Goal: Find specific page/section: Find specific page/section

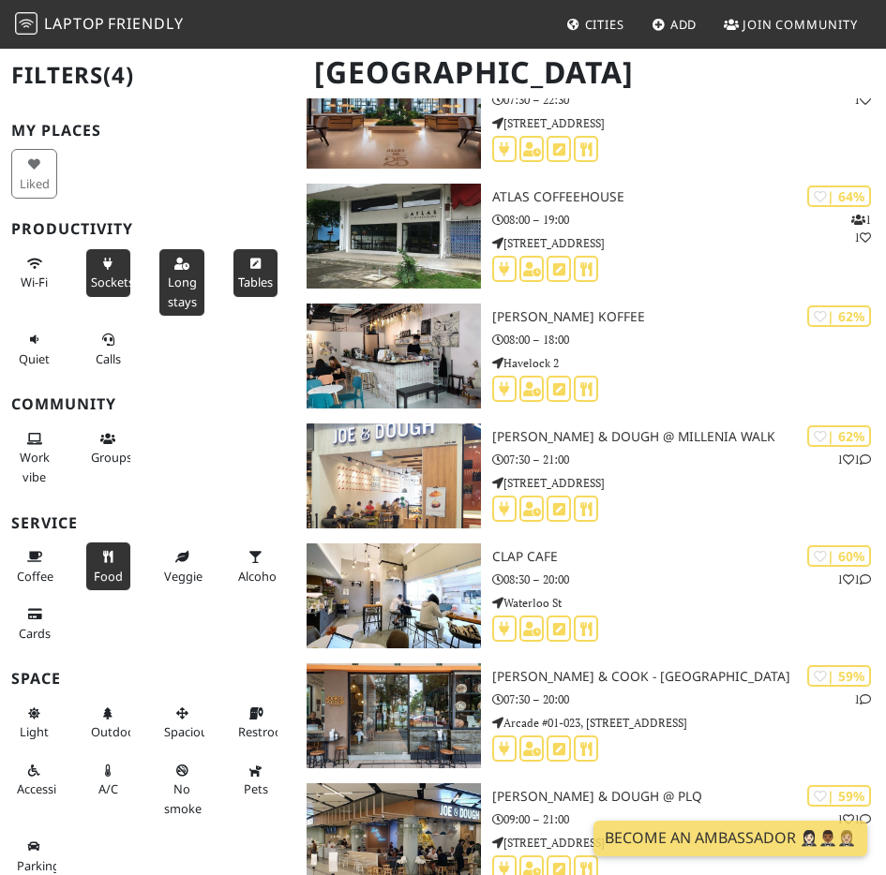
scroll to position [7129, 0]
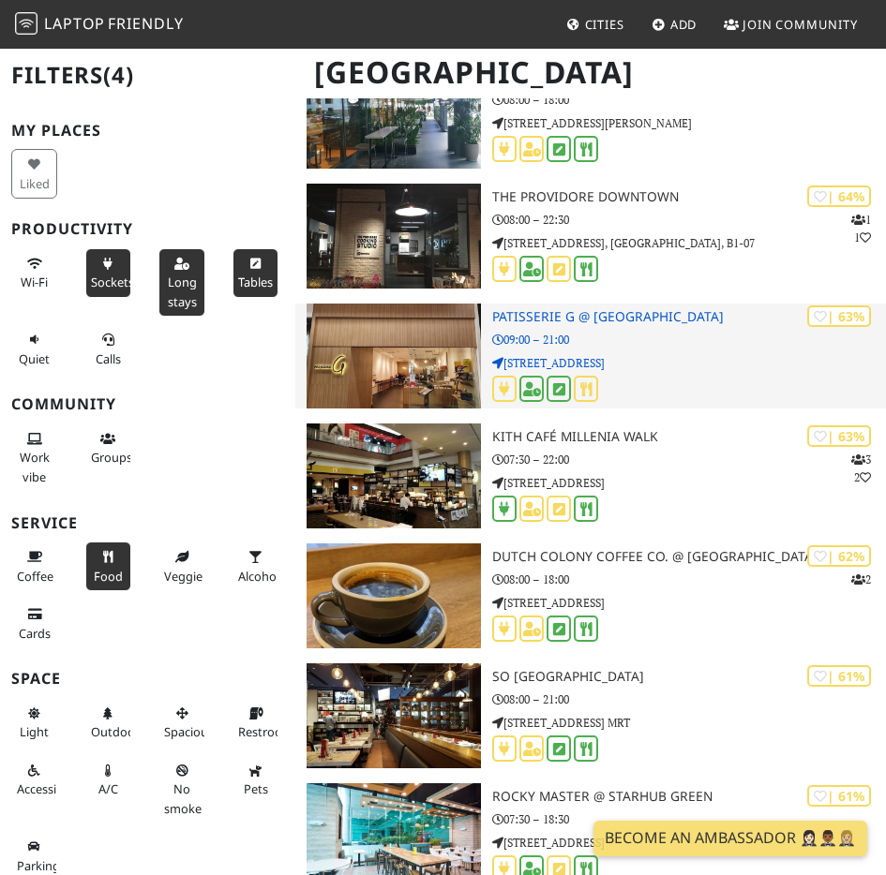
click at [532, 315] on h3 "Patisserie G @ [GEOGRAPHIC_DATA]" at bounding box center [689, 317] width 394 height 16
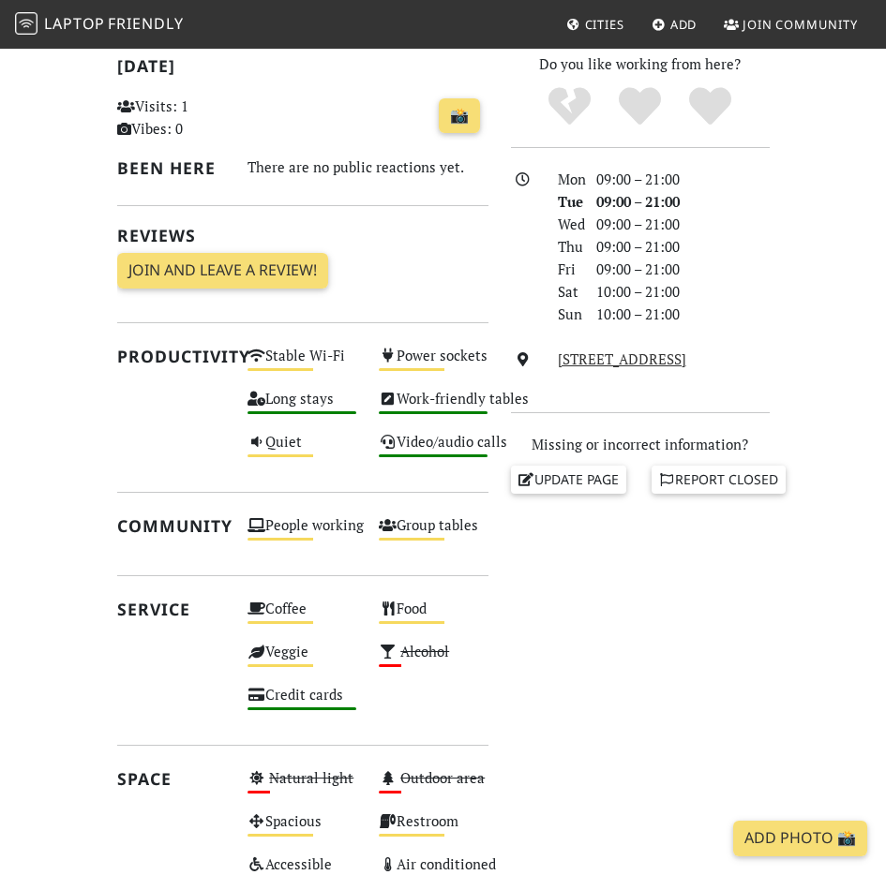
scroll to position [472, 0]
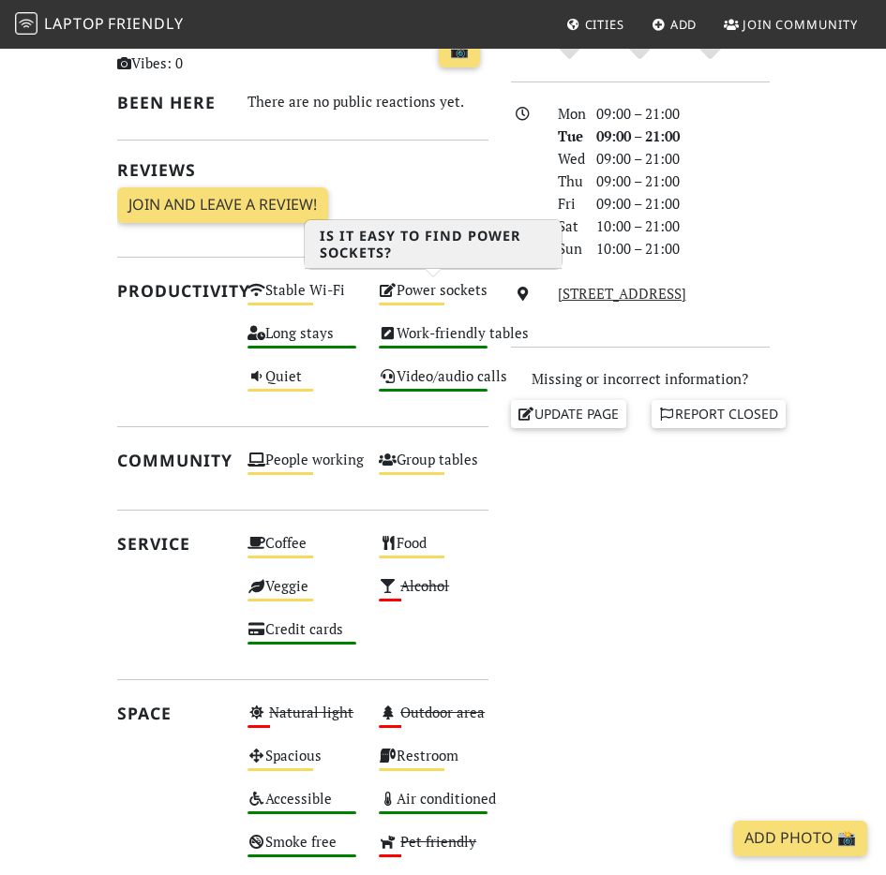
click at [439, 296] on div "Power sockets Medium" at bounding box center [432, 298] width 131 height 43
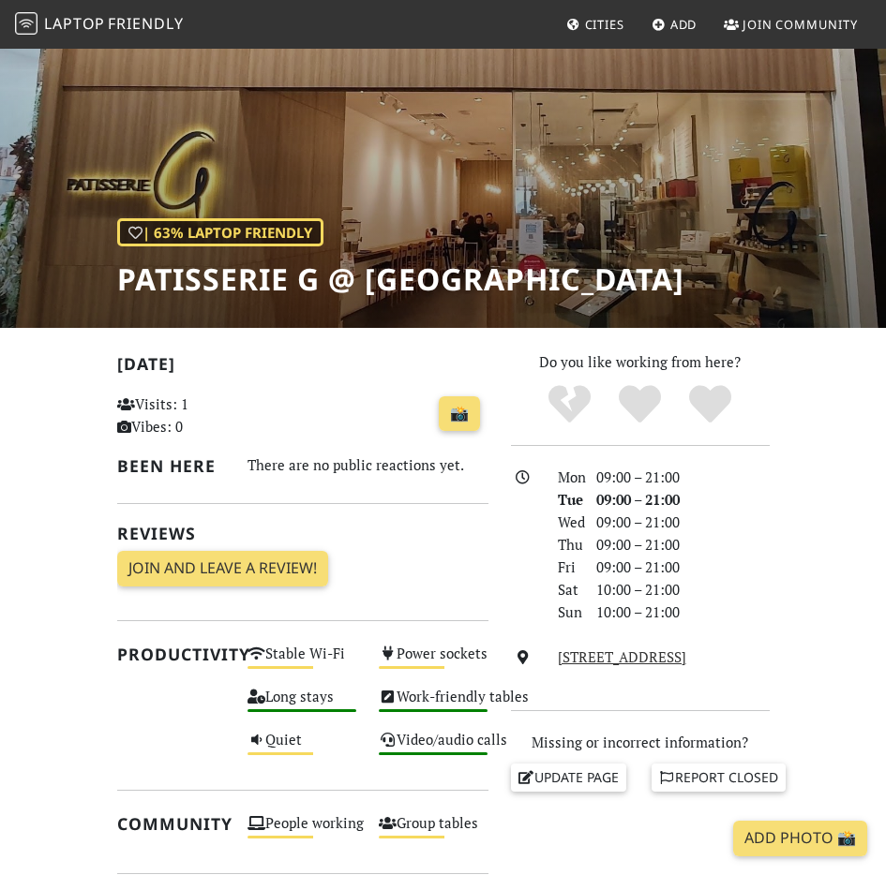
scroll to position [0, 0]
